Goal: Information Seeking & Learning: Learn about a topic

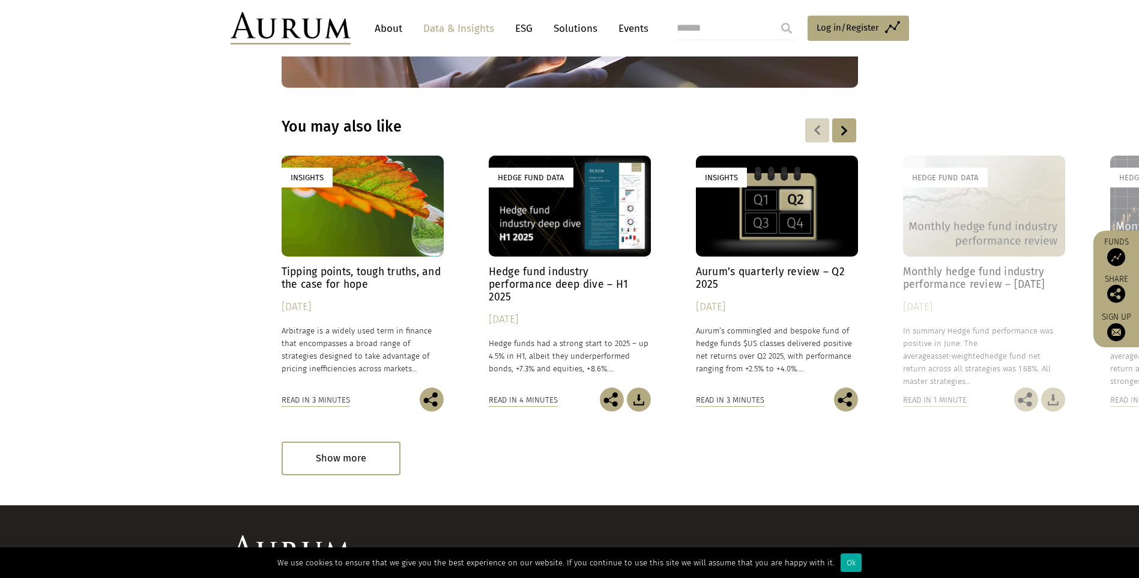
scroll to position [1766, 0]
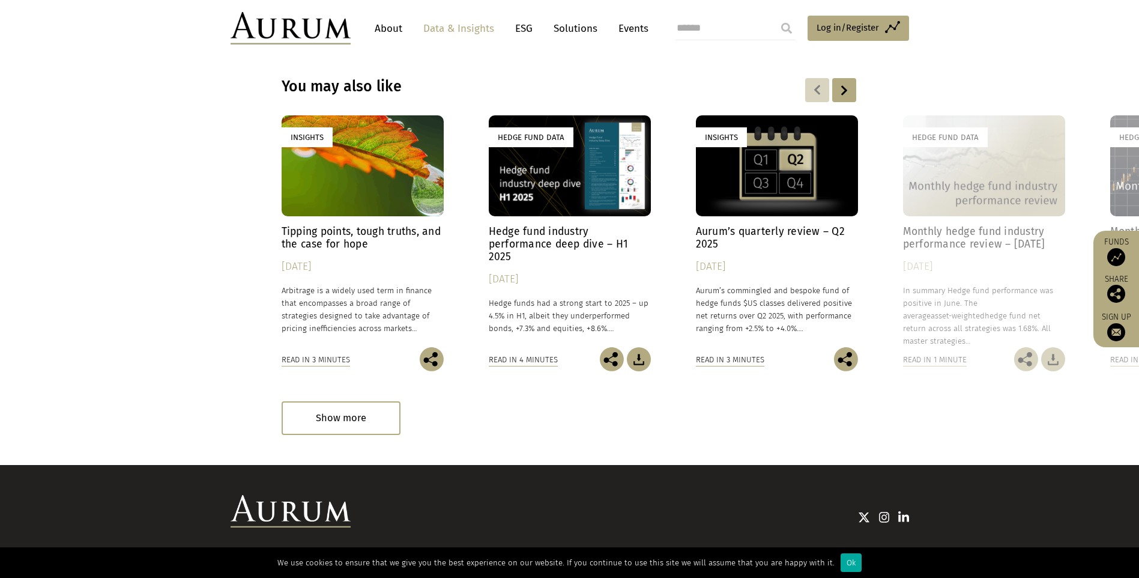
click at [995, 145] on div "Hedge Fund Data" at bounding box center [984, 165] width 162 height 101
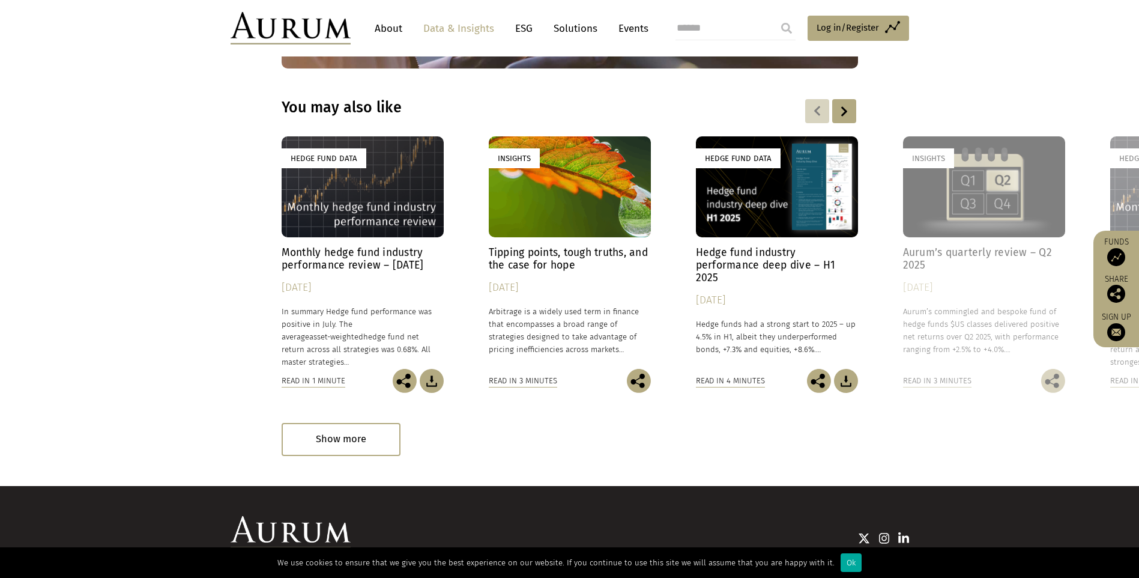
scroll to position [1615, 0]
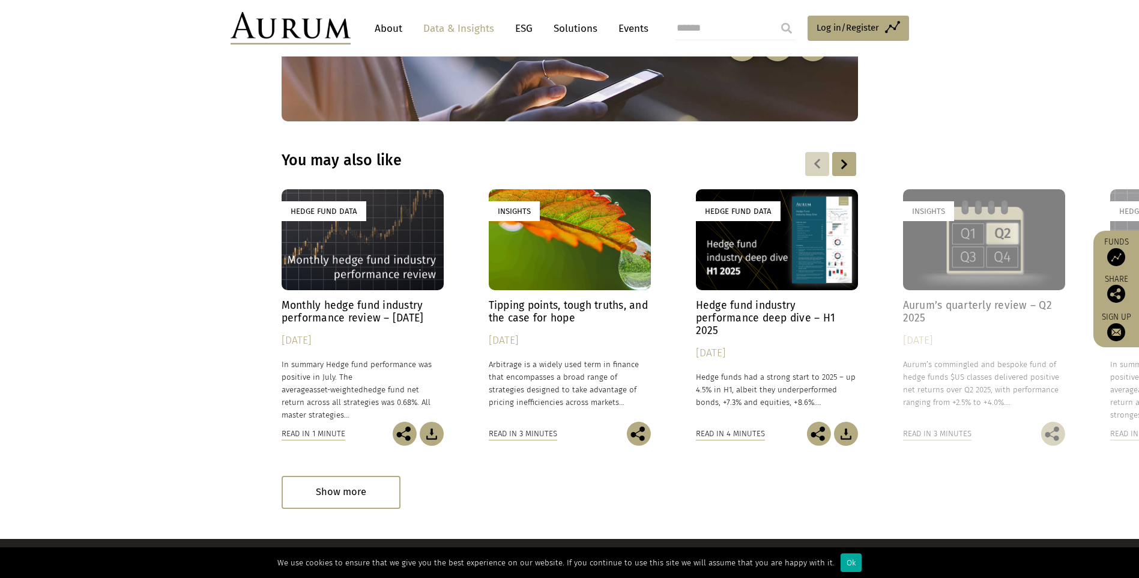
click at [408, 267] on div "Hedge Fund Data" at bounding box center [363, 239] width 162 height 101
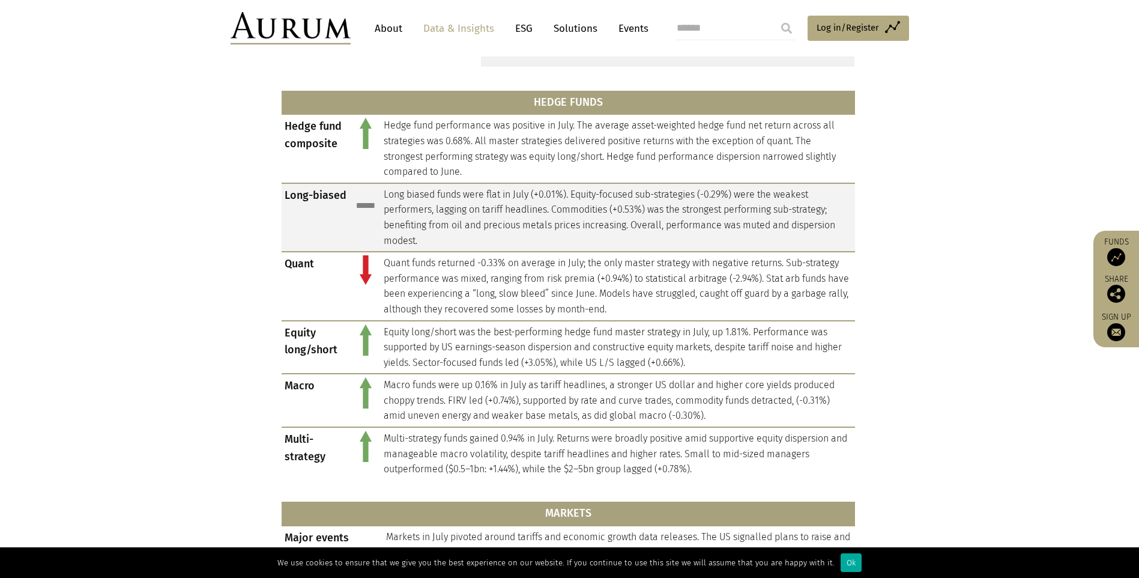
scroll to position [540, 0]
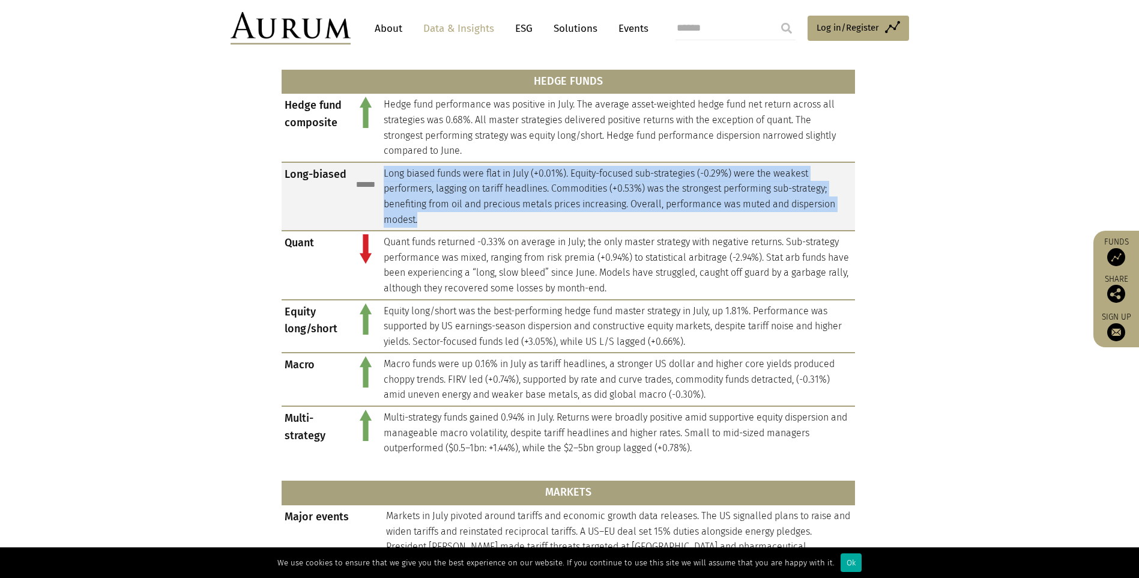
drag, startPoint x: 384, startPoint y: 176, endPoint x: 851, endPoint y: 222, distance: 468.7
click at [851, 222] on td "Long biased funds were flat in July (+0.01%). Equity-focused sub-strategies (-0…" at bounding box center [618, 196] width 474 height 68
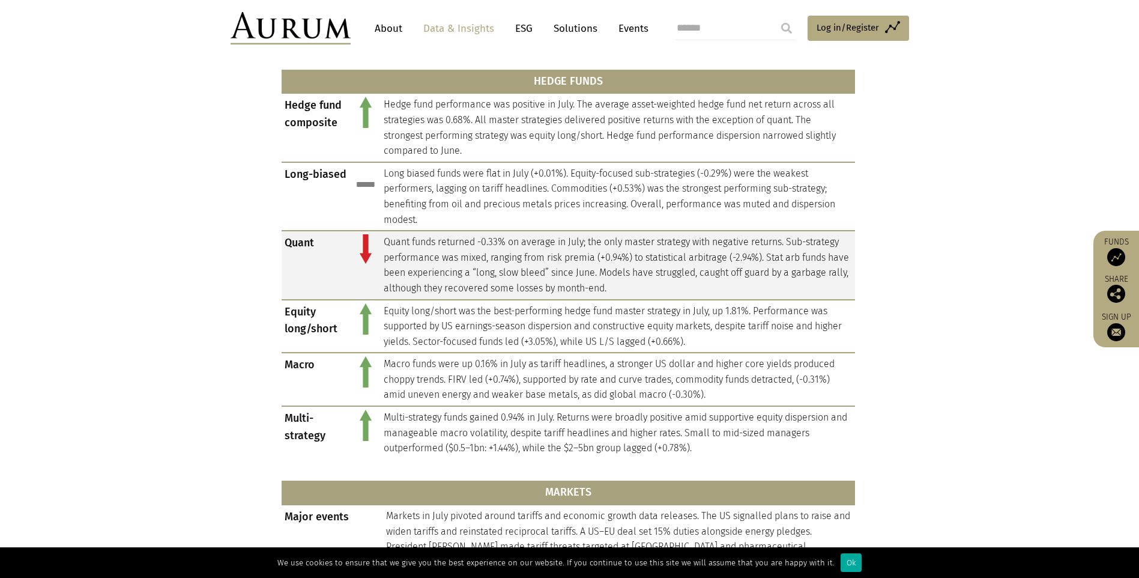
click at [395, 250] on td "Quant funds returned -0.33% on average in July; the only master strategy with n…" at bounding box center [618, 265] width 474 height 68
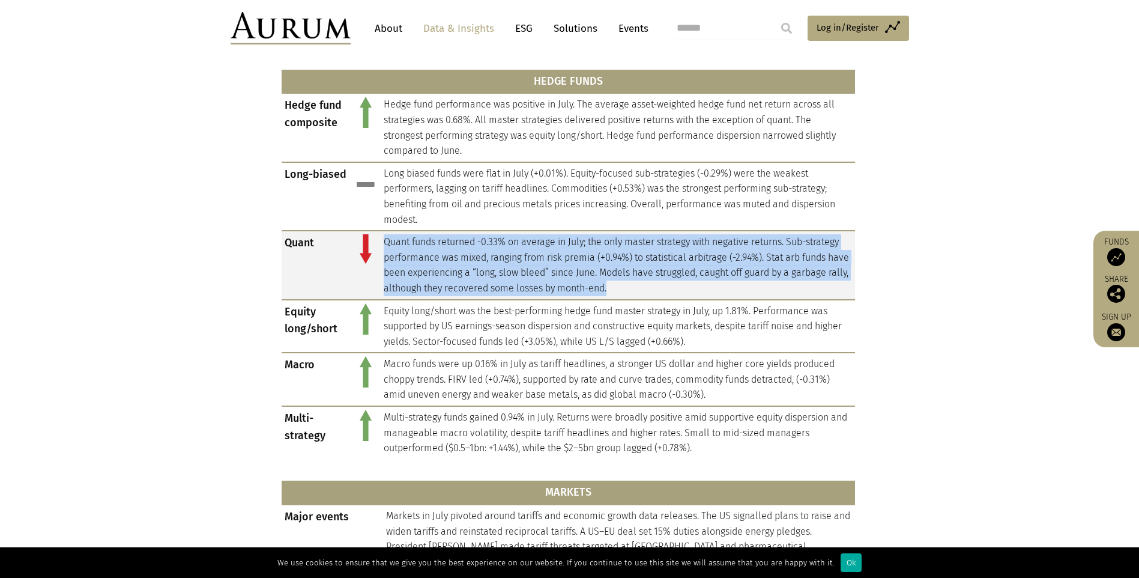
drag, startPoint x: 386, startPoint y: 240, endPoint x: 844, endPoint y: 289, distance: 460.7
click at [844, 289] on td "Quant funds returned -0.33% on average in July; the only master strategy with n…" at bounding box center [618, 265] width 474 height 68
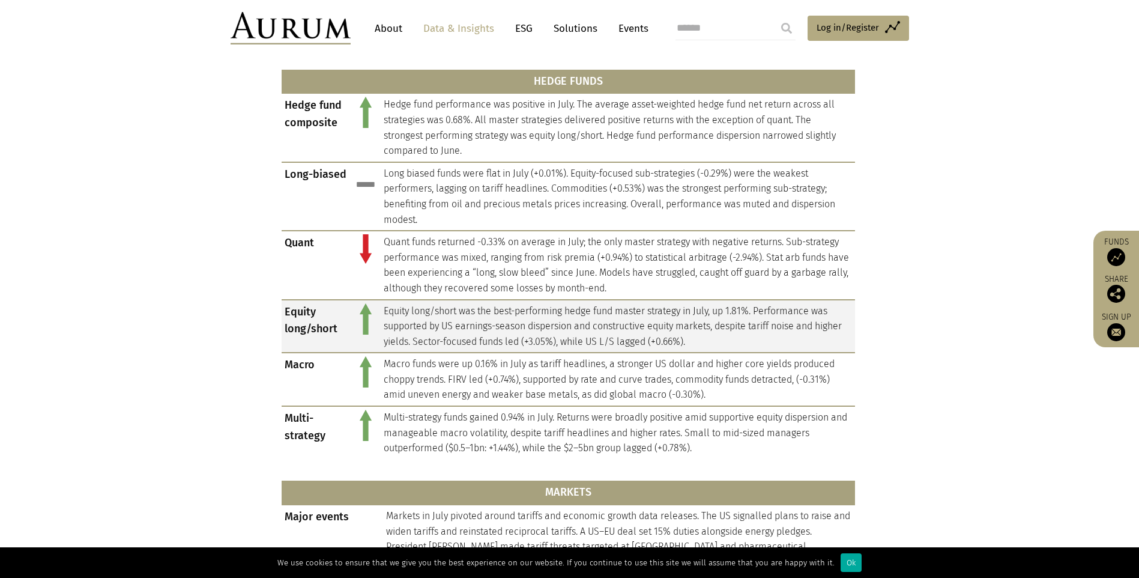
click at [419, 331] on td "Equity long/short was the best-performing hedge fund master strategy in July, u…" at bounding box center [618, 326] width 474 height 53
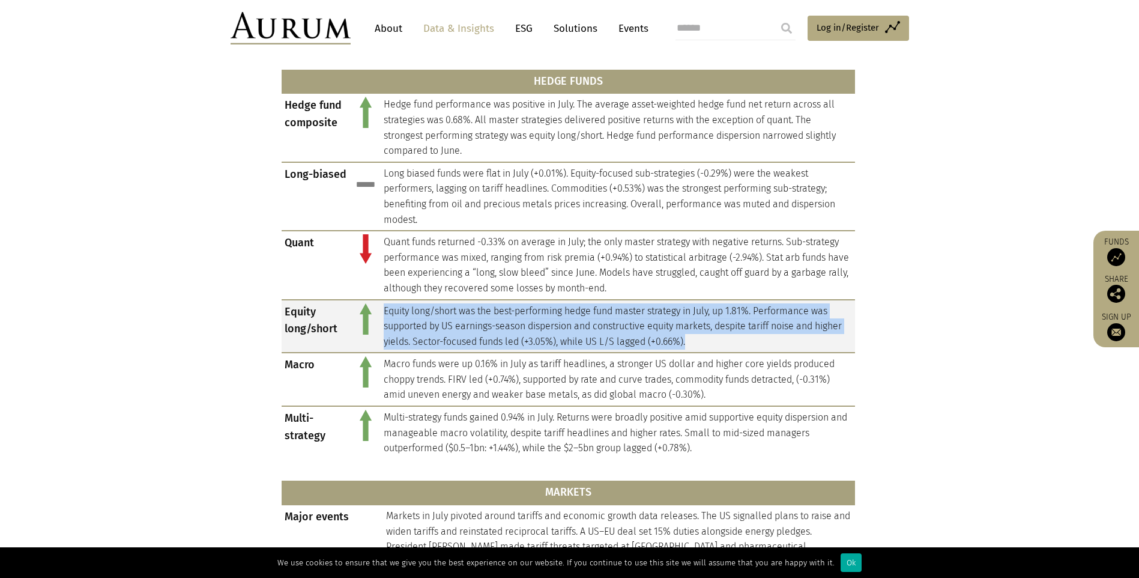
drag, startPoint x: 381, startPoint y: 307, endPoint x: 765, endPoint y: 334, distance: 385.2
click at [765, 334] on td "Equity long/short was the best-performing hedge fund master strategy in July, u…" at bounding box center [618, 326] width 474 height 53
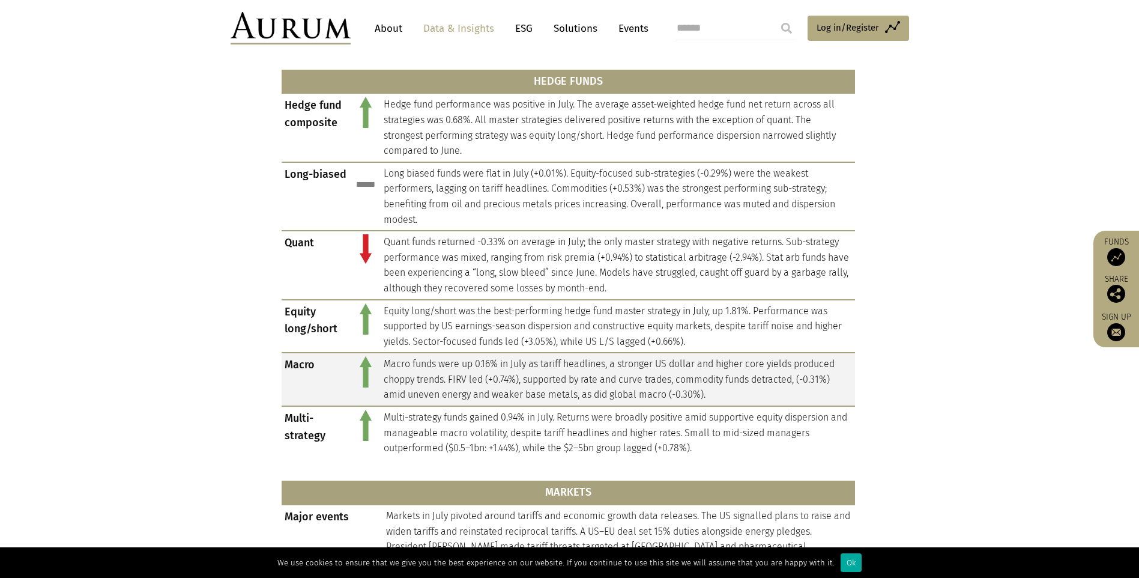
click at [418, 368] on td "Macro funds were up 0.16% in July as tariff headlines, a stronger US dollar and…" at bounding box center [618, 378] width 474 height 53
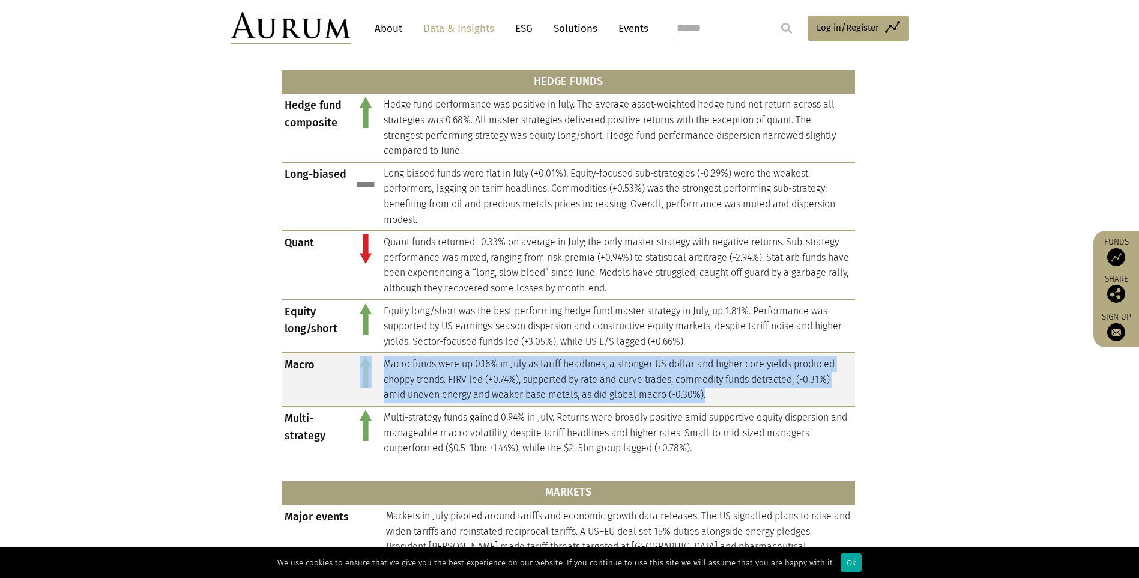
drag, startPoint x: 373, startPoint y: 367, endPoint x: 727, endPoint y: 403, distance: 354.8
click at [727, 403] on tr "Macro Macro funds were up 0.16% in July as tariff headlines, a stronger US doll…" at bounding box center [568, 378] width 573 height 53
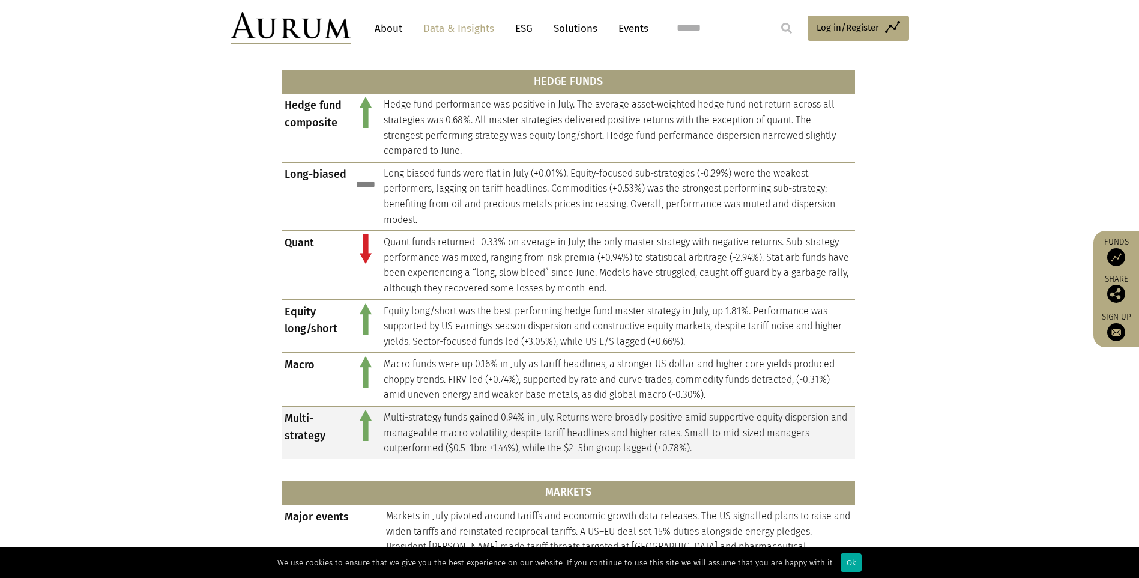
click at [385, 409] on td "Multi-strategy funds gained 0.94% in July. Returns were broadly positive amid s…" at bounding box center [618, 432] width 474 height 53
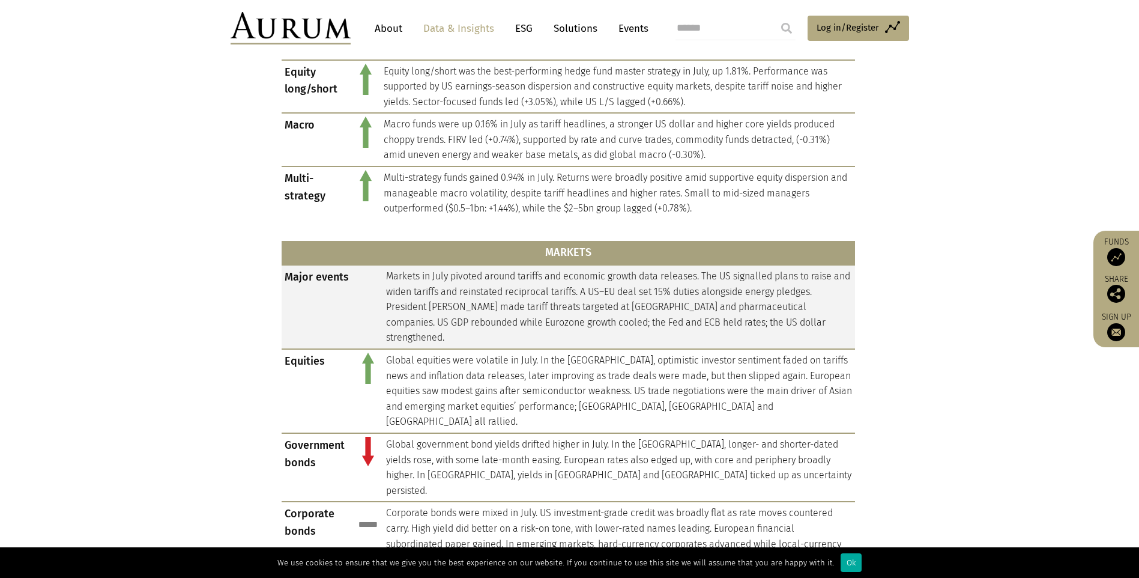
scroll to position [781, 0]
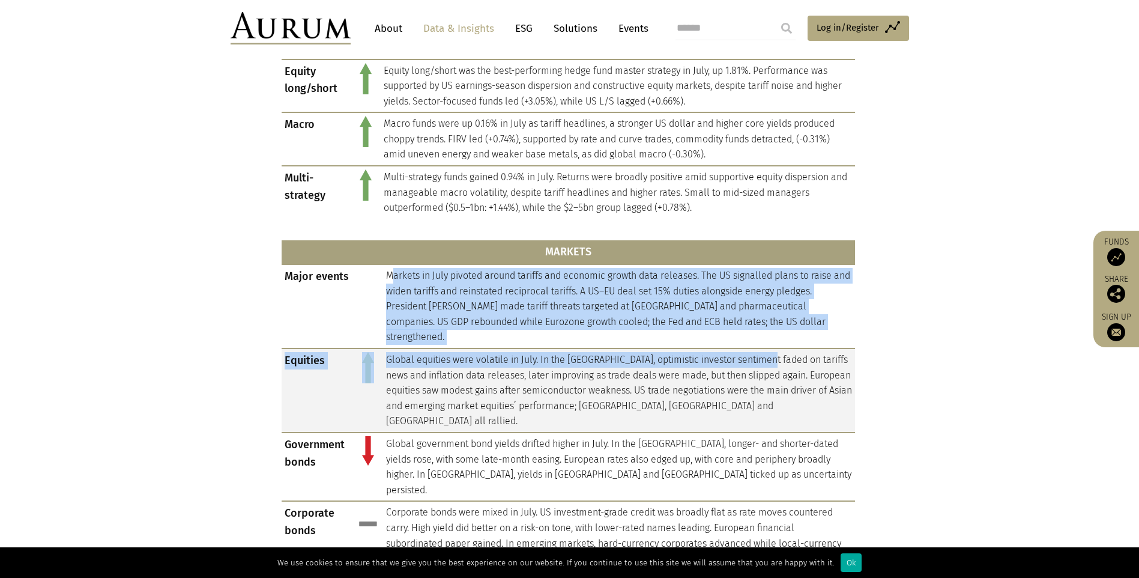
drag, startPoint x: 391, startPoint y: 281, endPoint x: 766, endPoint y: 339, distance: 379.2
click at [766, 339] on tbody "Major events Markets in July pivoted around tariffs and economic growth data re…" at bounding box center [568, 493] width 573 height 458
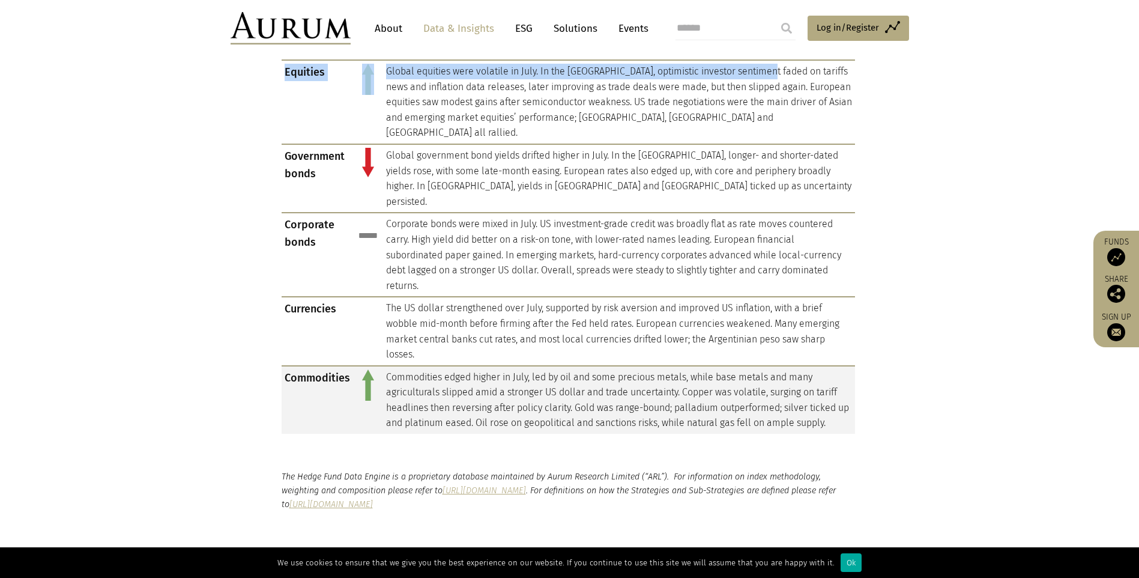
scroll to position [1141, 0]
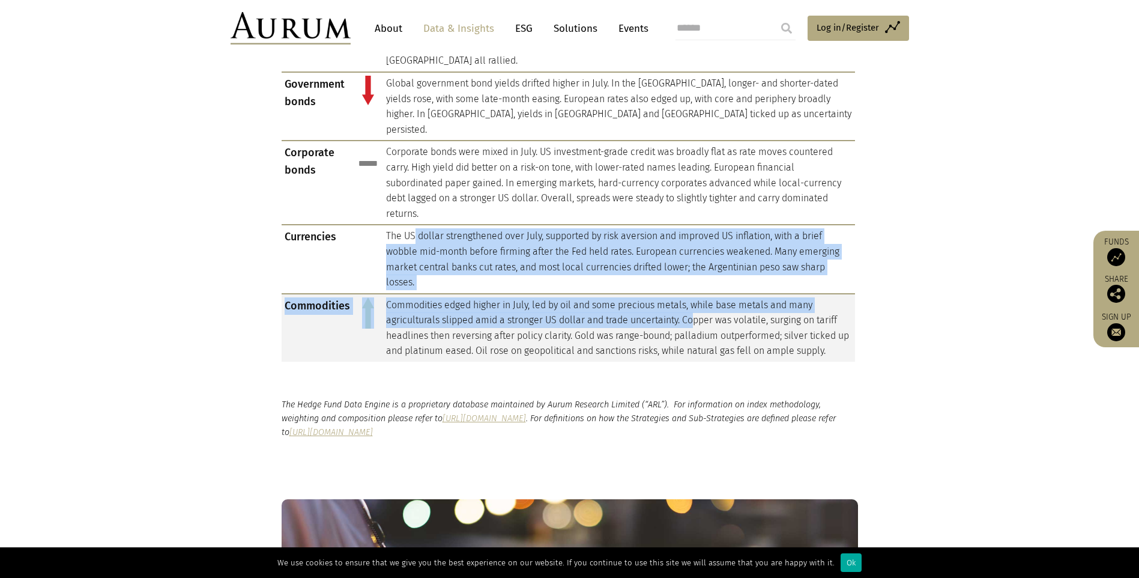
drag, startPoint x: 413, startPoint y: 197, endPoint x: 717, endPoint y: 281, distance: 315.8
click at [717, 281] on tbody "Major events Markets in July pivoted around tariffs and economic growth data re…" at bounding box center [568, 133] width 573 height 458
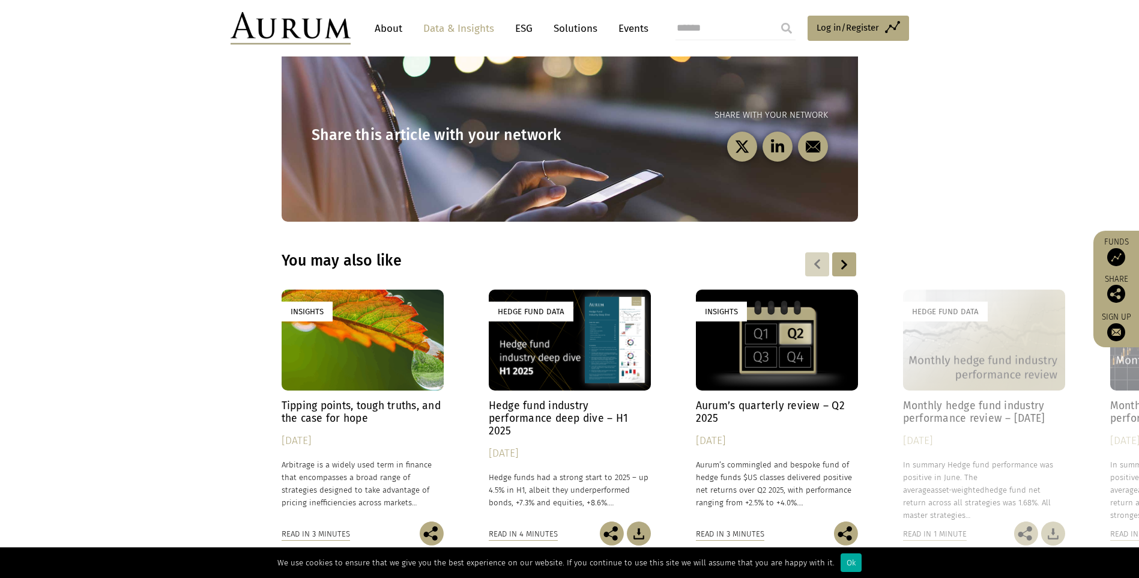
scroll to position [1681, 0]
